Goal: Find contact information: Find contact information

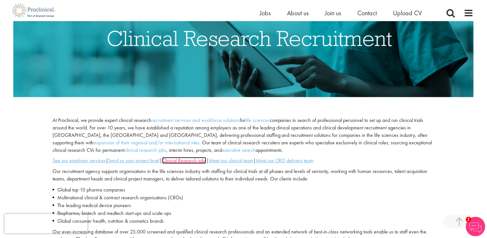
click at [192, 161] on u "Clinical Research jobs" at bounding box center [184, 160] width 44 height 7
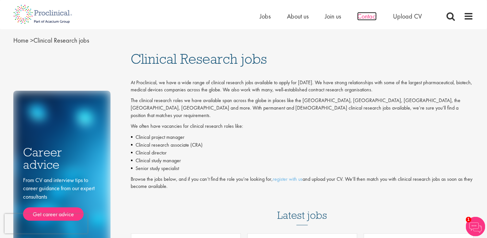
click at [362, 17] on span "Contact" at bounding box center [367, 16] width 19 height 8
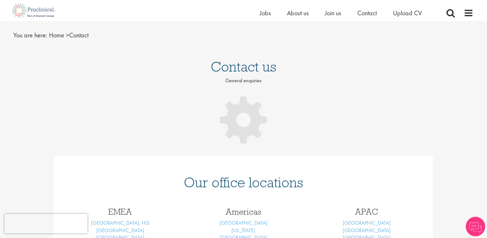
scroll to position [26, 0]
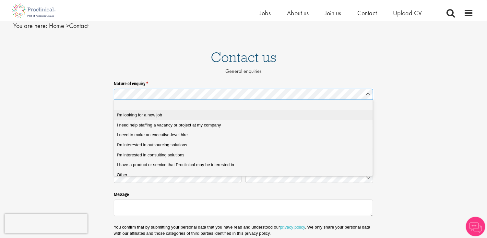
click at [149, 114] on span "I'm looking for a new job" at bounding box center [139, 115] width 45 height 6
